Goal: Information Seeking & Learning: Learn about a topic

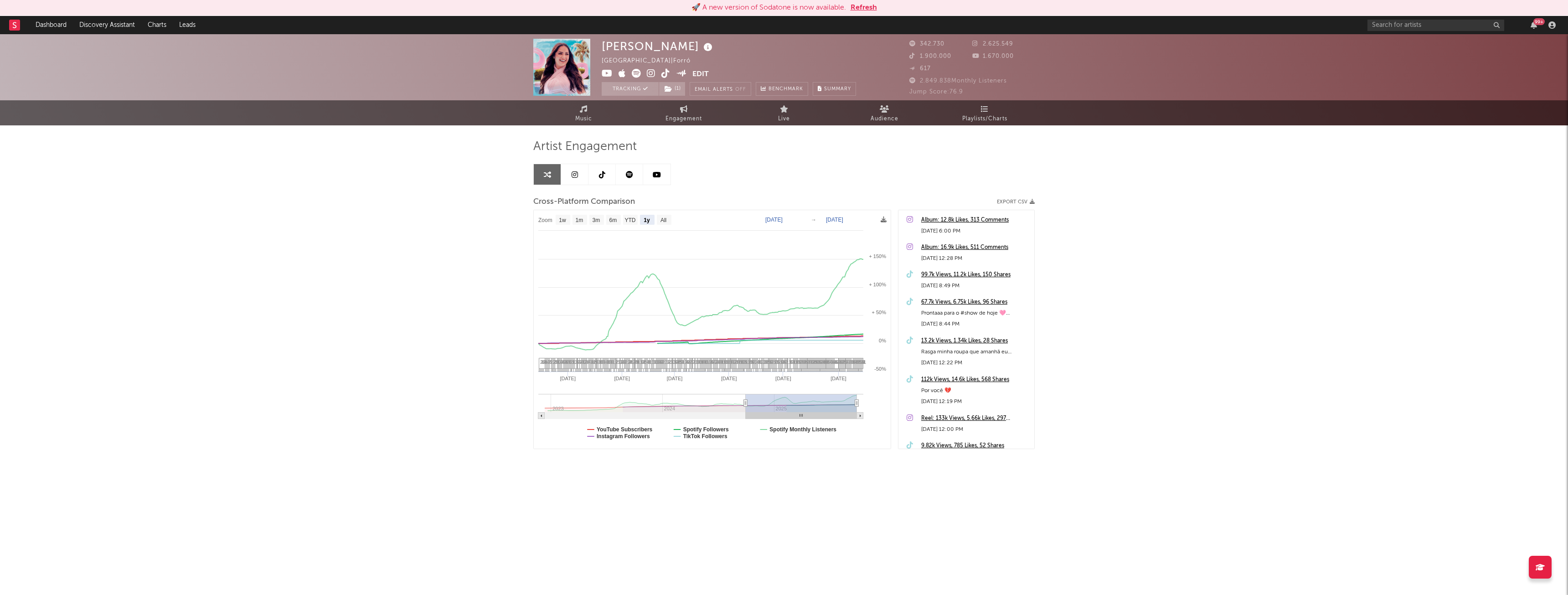
select select "1y"
click at [872, 5] on button "Refresh" at bounding box center [864, 8] width 26 height 11
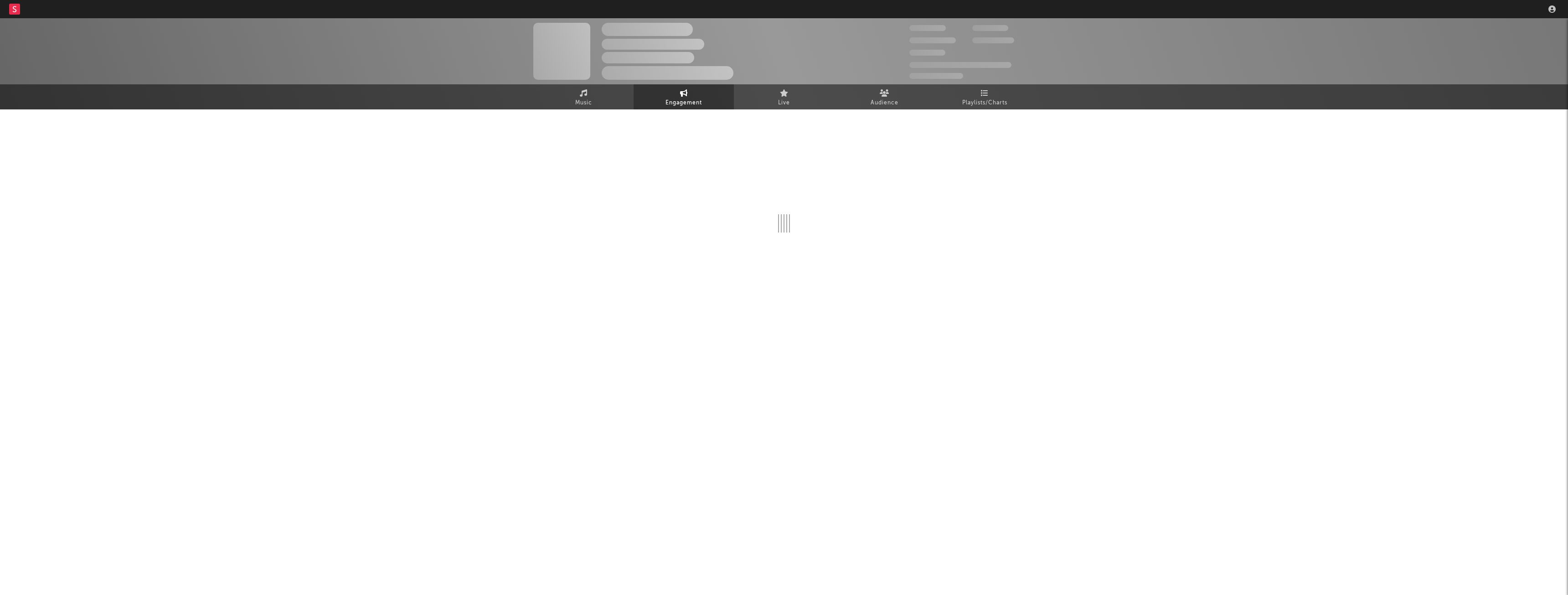
select select "1w"
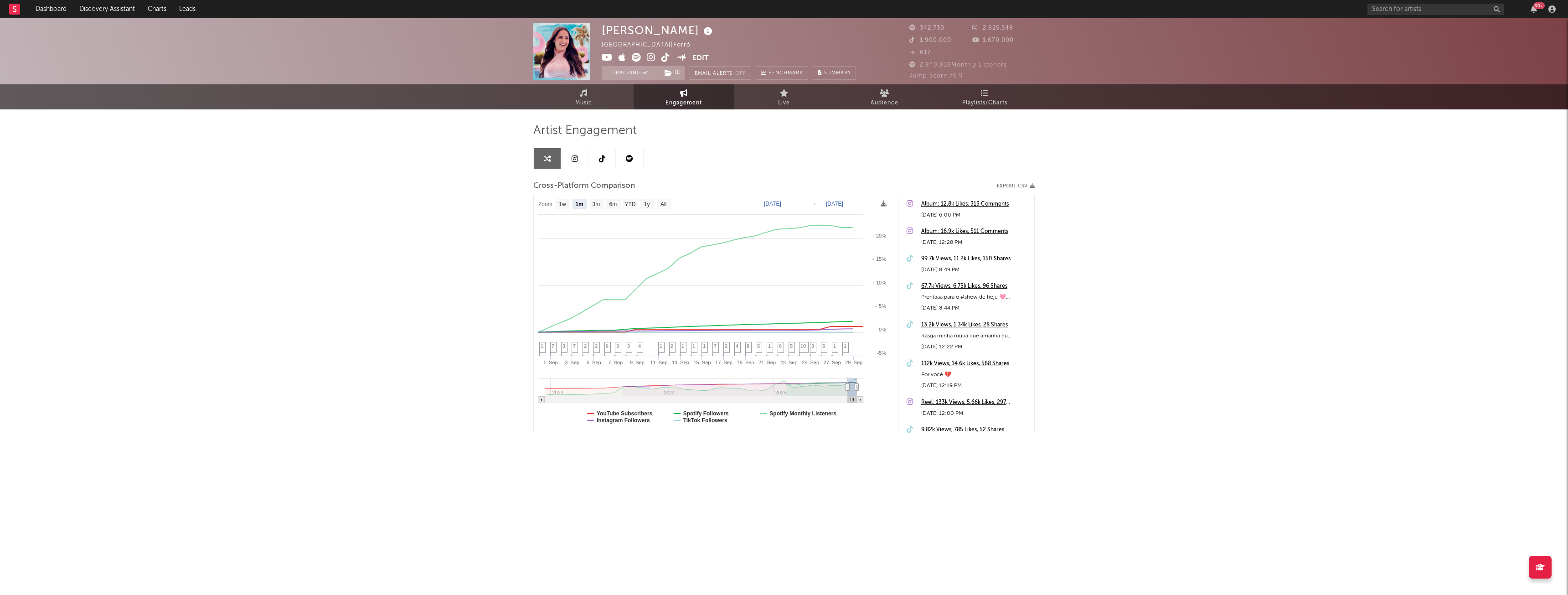
select select "1m"
click at [1403, 11] on input "text" at bounding box center [1436, 9] width 137 height 11
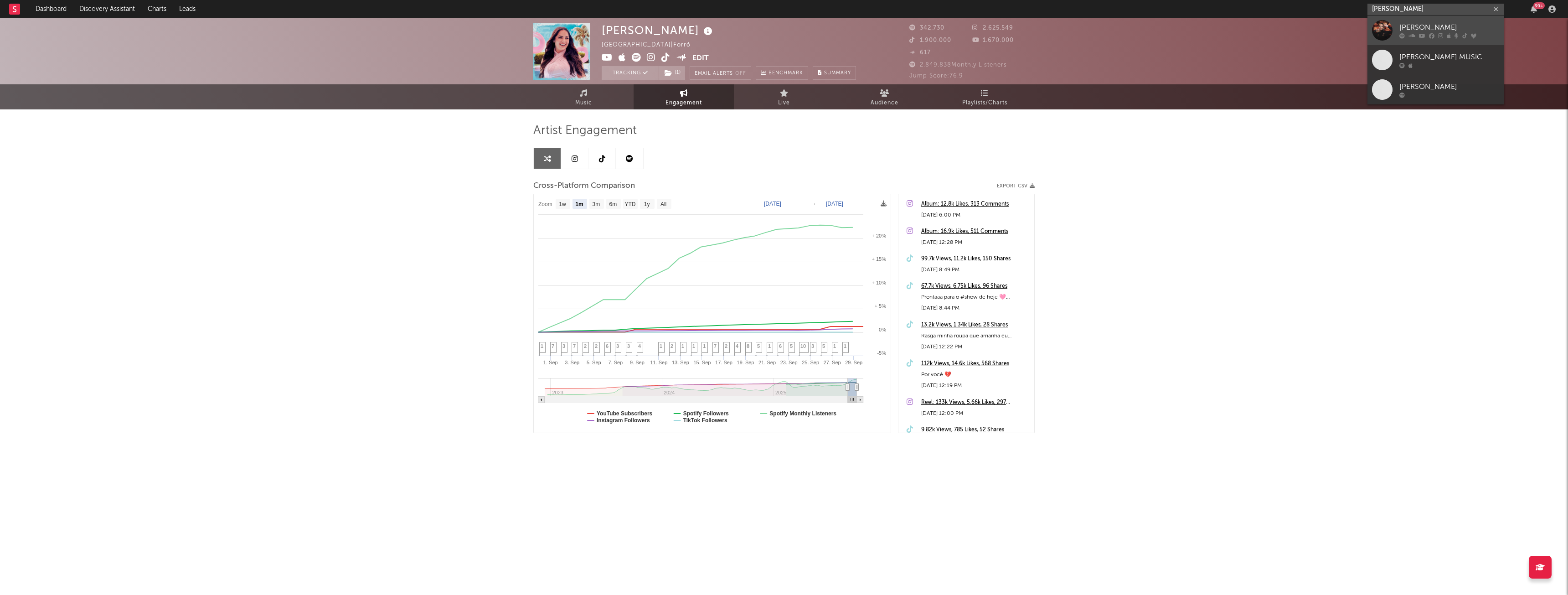
type input "marilia tava"
click at [1409, 30] on div "Marília Tavares" at bounding box center [1450, 27] width 100 height 11
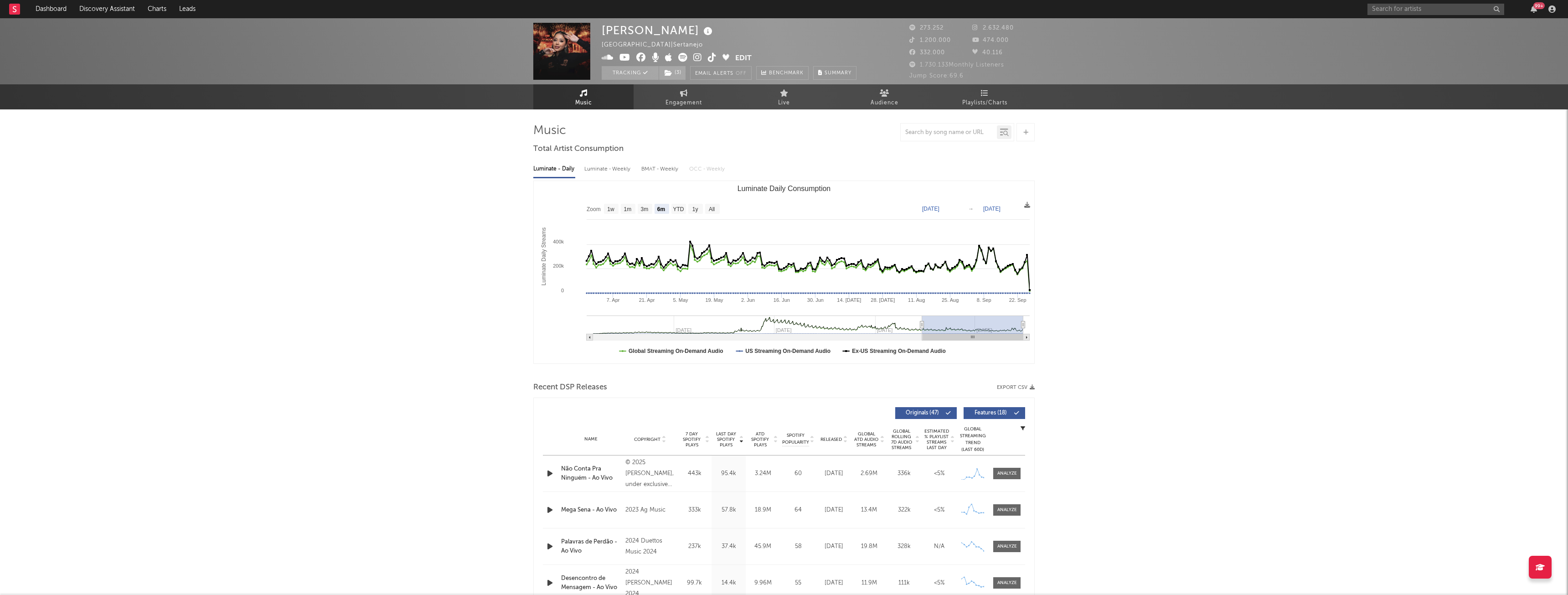
select select "6m"
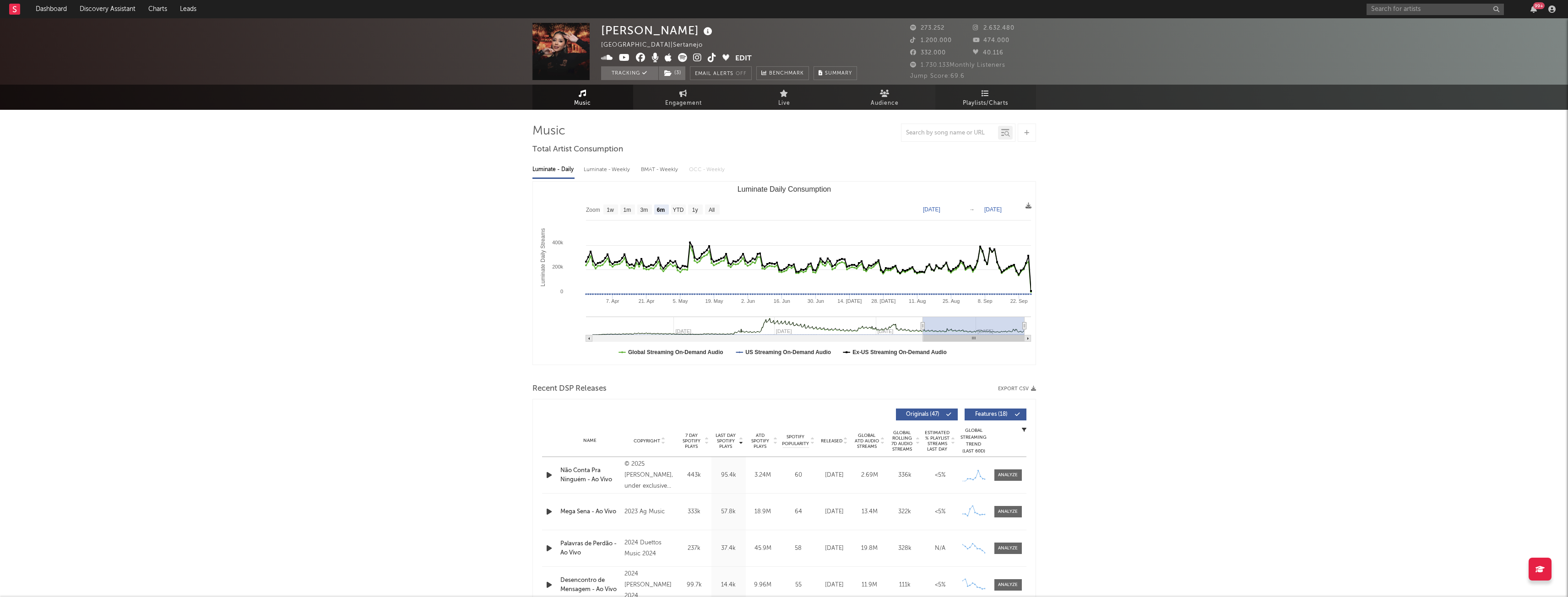
click at [1001, 98] on span "Playlists/Charts" at bounding box center [985, 103] width 45 height 11
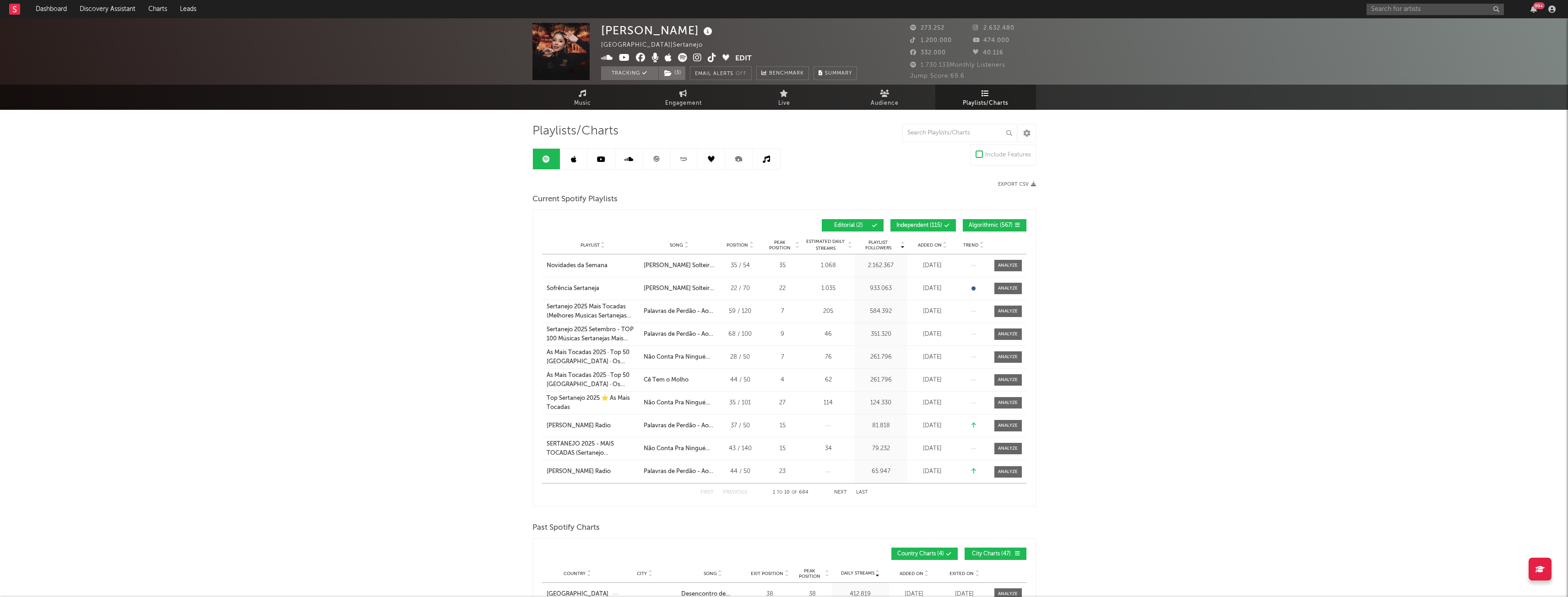
click at [926, 228] on span "Independent ( 115 )" at bounding box center [919, 226] width 45 height 5
click at [972, 228] on span "Algorithmic ( 567 )" at bounding box center [990, 226] width 44 height 5
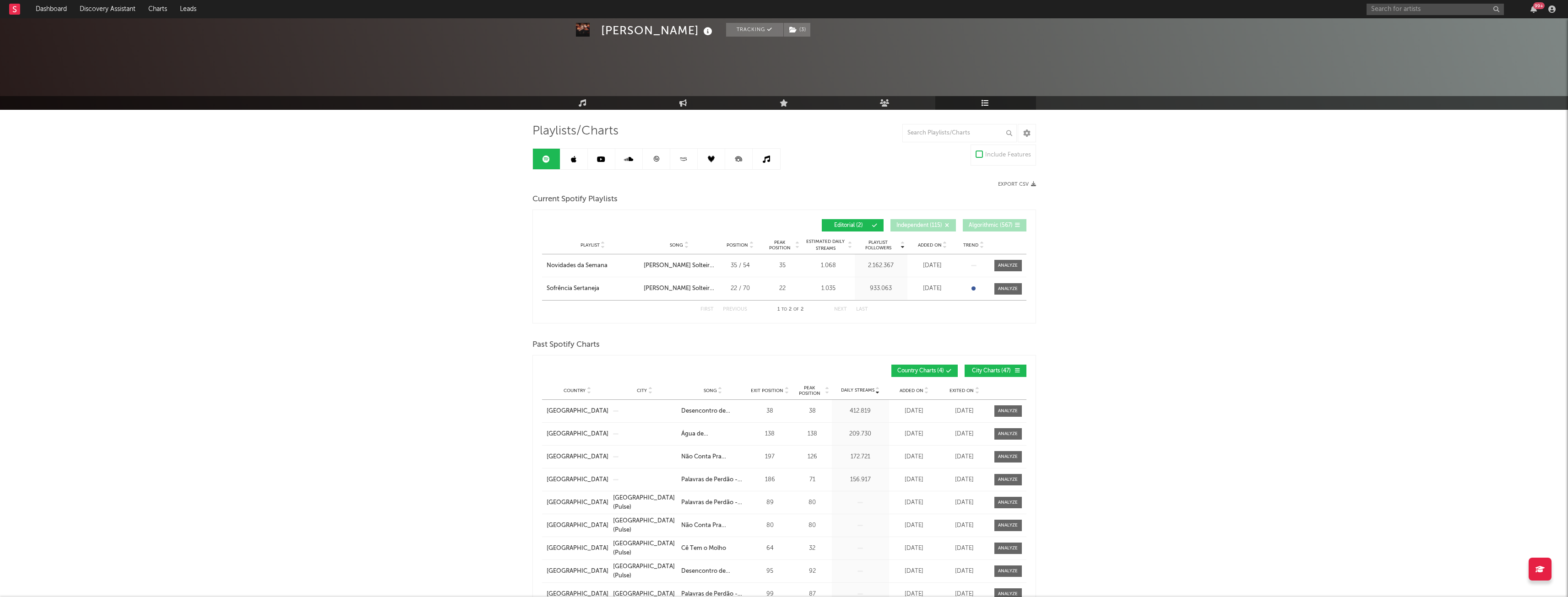
scroll to position [229, 0]
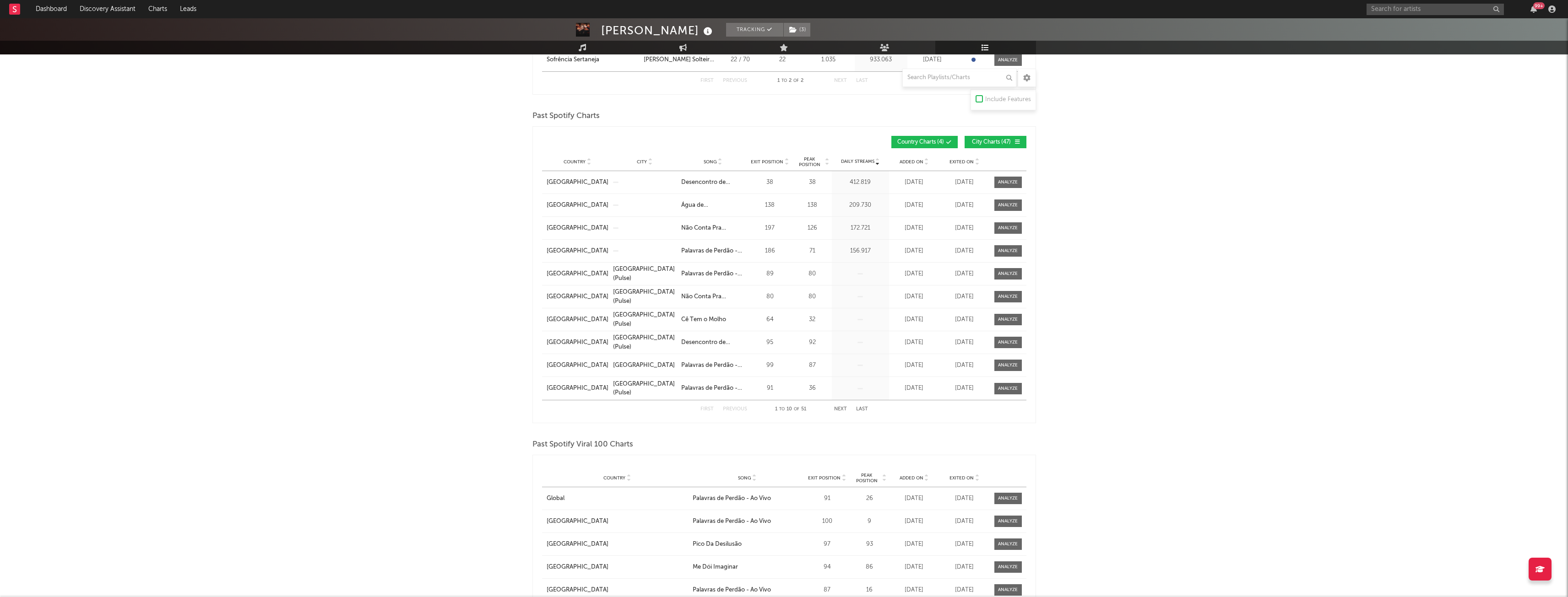
click at [995, 142] on span "City Charts ( 47 )" at bounding box center [991, 142] width 42 height 5
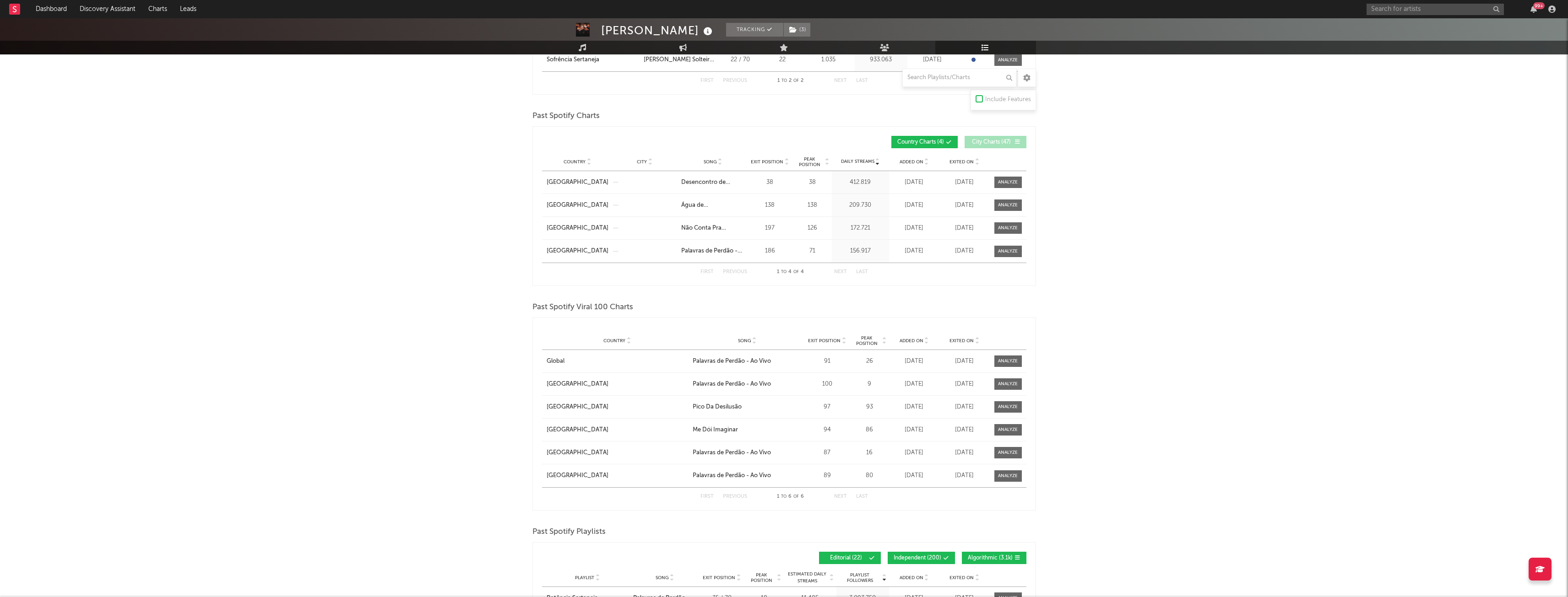
click at [939, 141] on span "Country Charts ( 4 )" at bounding box center [919, 142] width 46 height 5
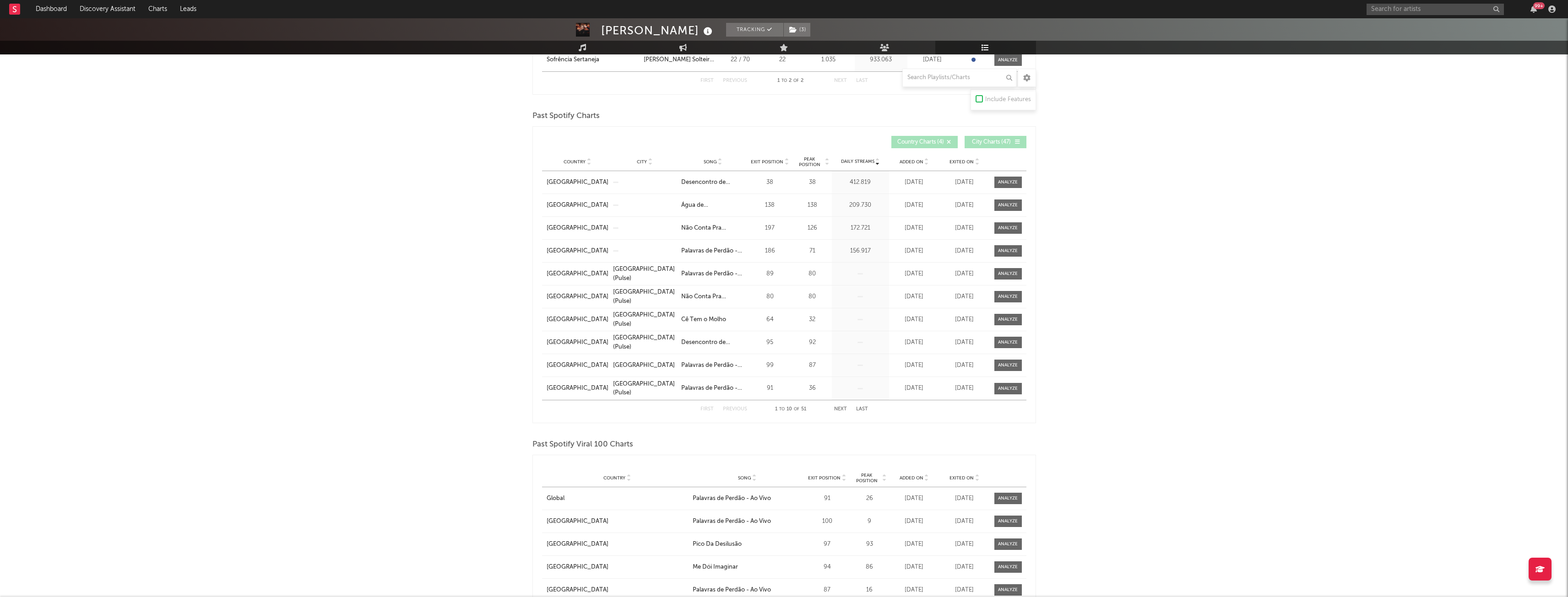
click at [985, 140] on span "City Charts ( 47 )" at bounding box center [991, 142] width 42 height 5
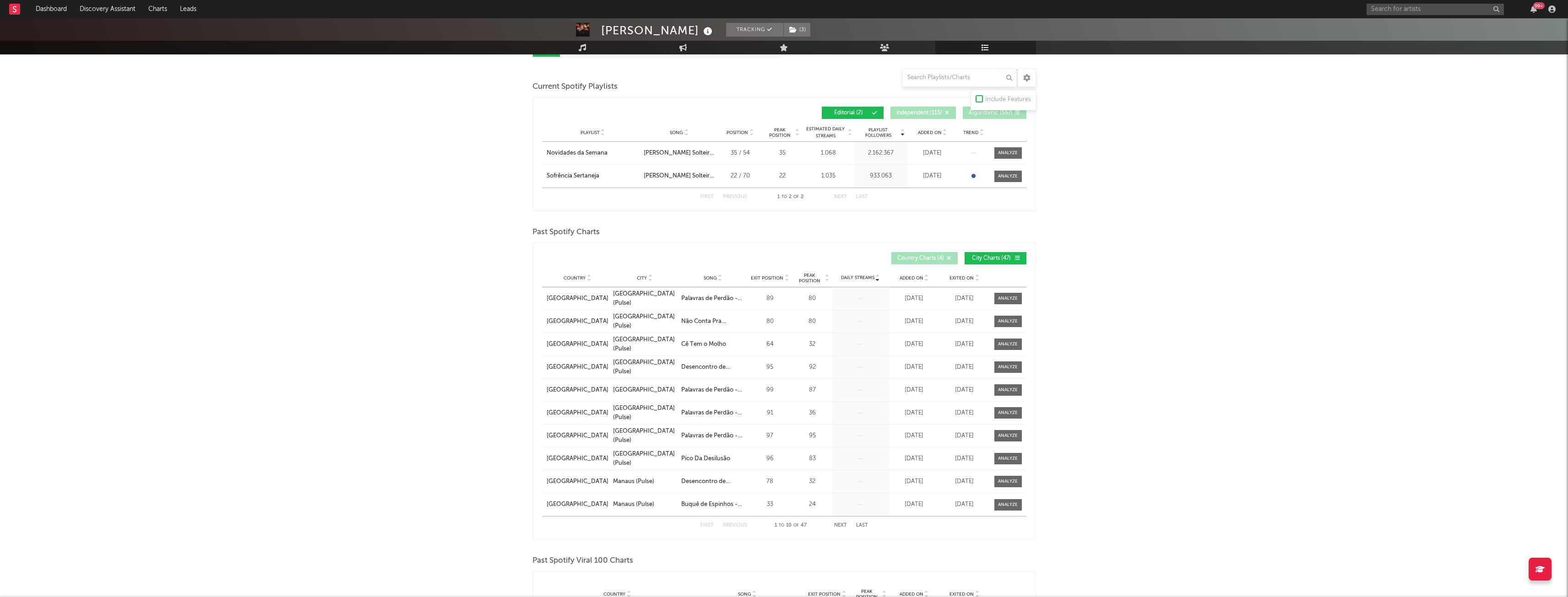
scroll to position [0, 0]
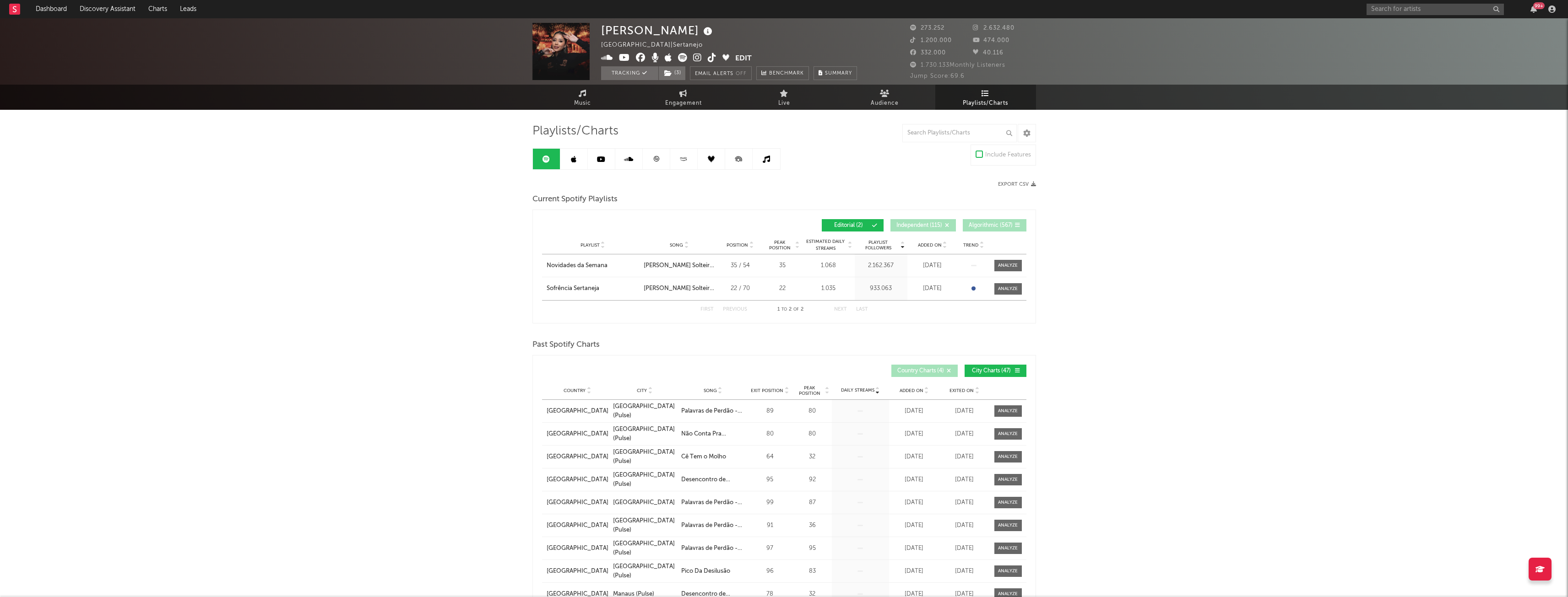
click at [679, 163] on link at bounding box center [683, 159] width 27 height 21
